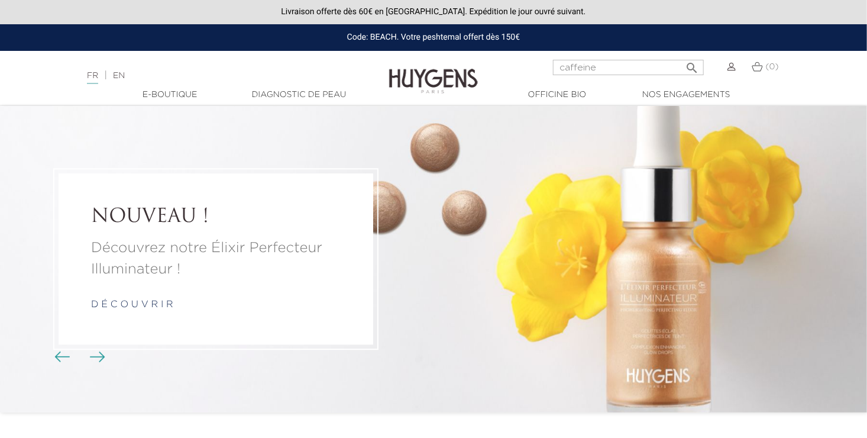
type input "caffeine"
click at [682, 56] on button " Rechercher" at bounding box center [692, 64] width 21 height 16
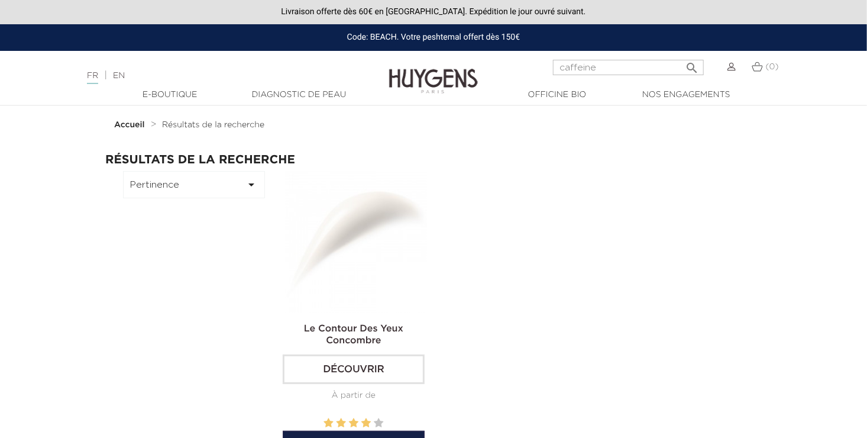
click at [382, 340] on h2 "Le Contour Des Yeux Concombre" at bounding box center [354, 334] width 142 height 24
click at [364, 267] on img at bounding box center [356, 242] width 142 height 142
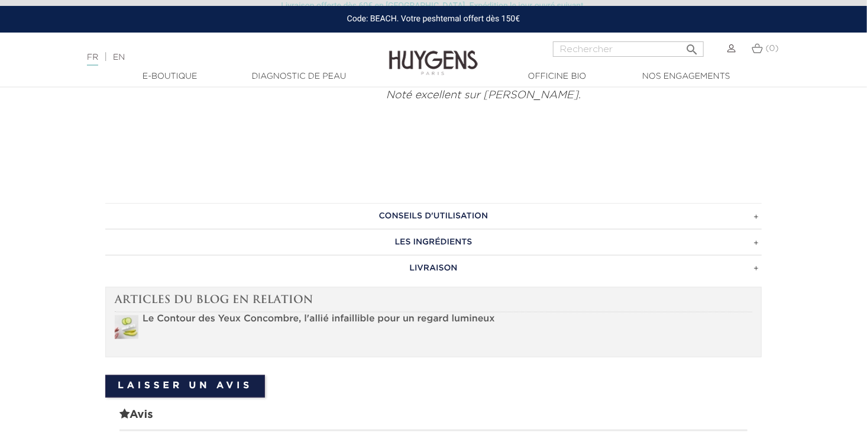
scroll to position [1202, 0]
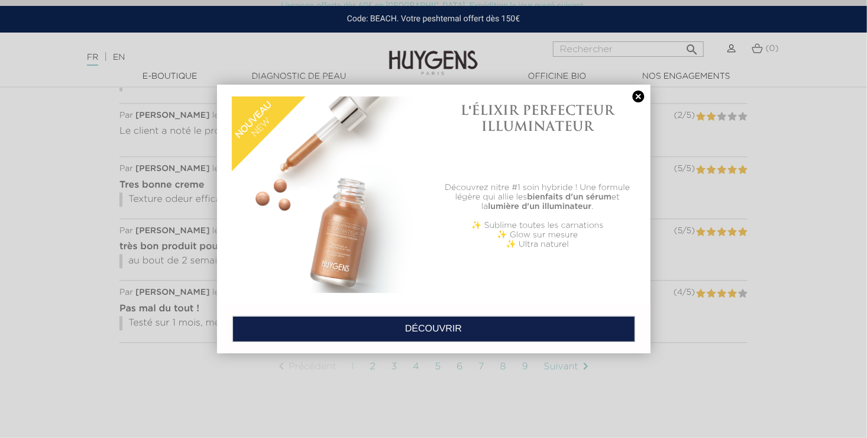
click at [638, 95] on link at bounding box center [639, 97] width 17 height 12
